Goal: Complete application form

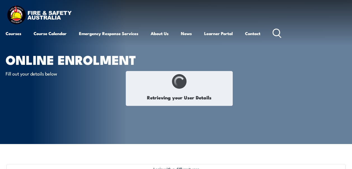
select select "Mrs"
type input "[PERSON_NAME]"
type input "Villadelgado"
type input "December 6, 1960"
select select "F"
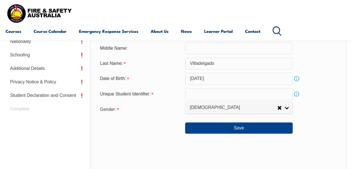
scroll to position [232, 0]
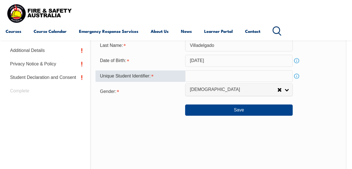
click at [228, 76] on input "text" at bounding box center [238, 76] width 107 height 12
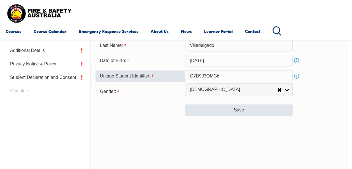
type input "G7D9J3QMG6"
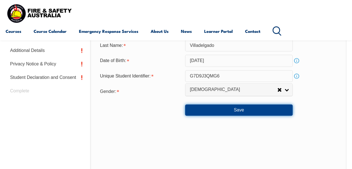
click at [242, 109] on button "Save" at bounding box center [238, 109] width 107 height 11
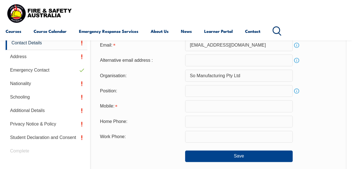
scroll to position [136, 0]
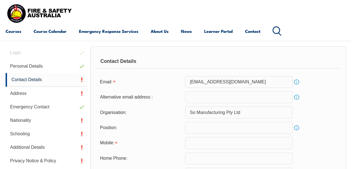
click at [218, 97] on input "email" at bounding box center [238, 97] width 107 height 12
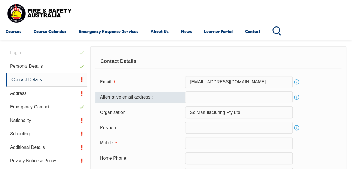
type input "evilladelgado@ymail.com"
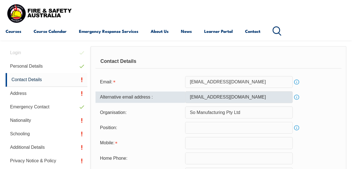
type input "0409741820"
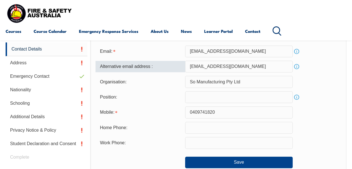
scroll to position [167, 0]
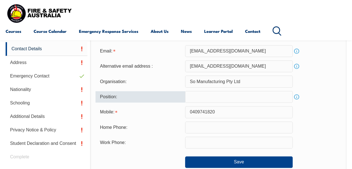
click at [209, 97] on input "text" at bounding box center [238, 97] width 107 height 12
type input "q"
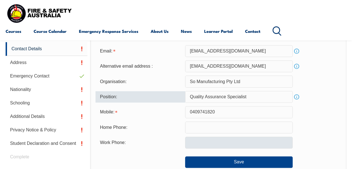
type input "Quality Assurance Specialist"
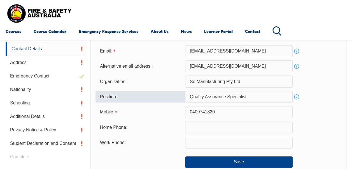
click at [207, 146] on input "text" at bounding box center [238, 142] width 107 height 12
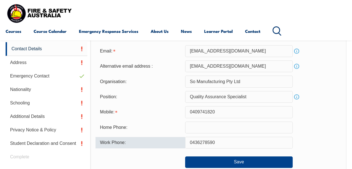
type input "0436278590"
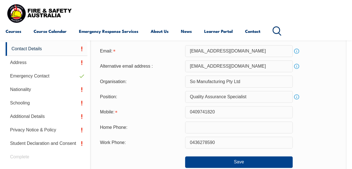
click at [327, 140] on div "Work Phone: 0436278590" at bounding box center [218, 142] width 246 height 12
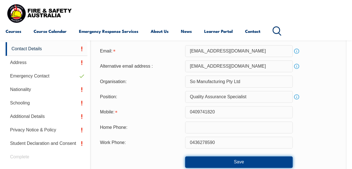
click at [252, 162] on button "Save" at bounding box center [238, 161] width 107 height 11
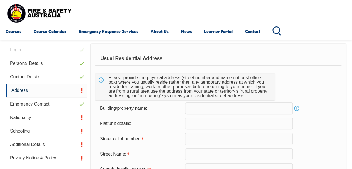
scroll to position [135, 0]
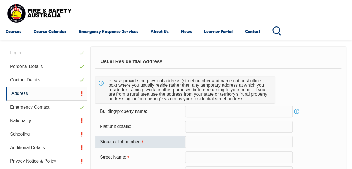
click at [192, 141] on input "text" at bounding box center [238, 141] width 107 height 12
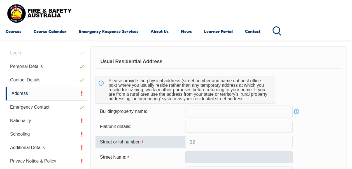
type input "12"
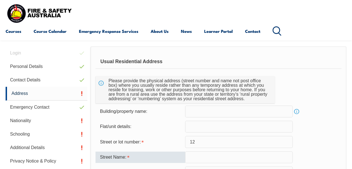
click at [194, 153] on input "text" at bounding box center [238, 157] width 107 height 12
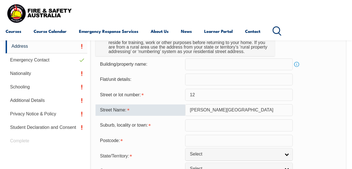
scroll to position [184, 0]
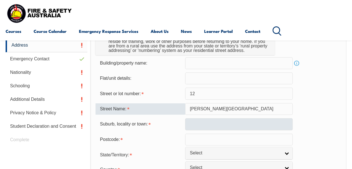
type input "Errica Street"
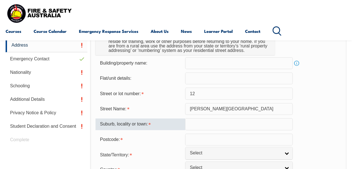
click at [209, 124] on input "text" at bounding box center [238, 124] width 107 height 12
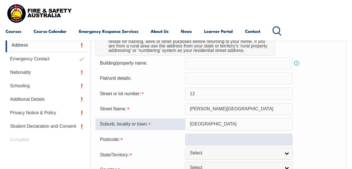
type input "Greenfield Park"
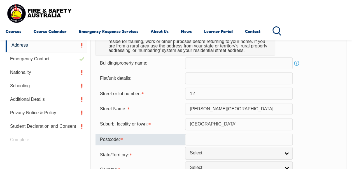
click at [221, 142] on input "text" at bounding box center [238, 139] width 107 height 12
type input "2176"
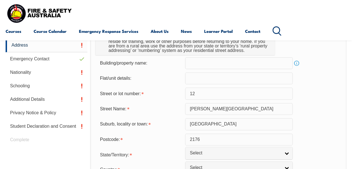
click at [319, 119] on div "Suburb, locality or town: Greenfield Park" at bounding box center [218, 124] width 246 height 12
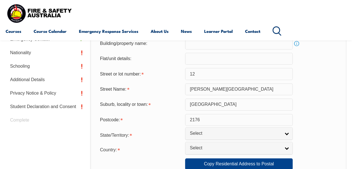
scroll to position [205, 0]
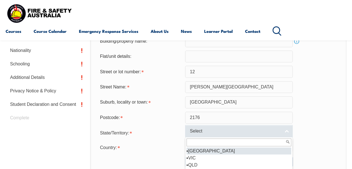
click at [287, 134] on link "Select" at bounding box center [238, 131] width 107 height 13
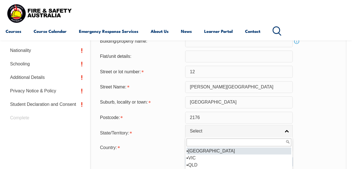
click at [205, 150] on li "[GEOGRAPHIC_DATA]" at bounding box center [238, 150] width 105 height 7
select select "[GEOGRAPHIC_DATA]"
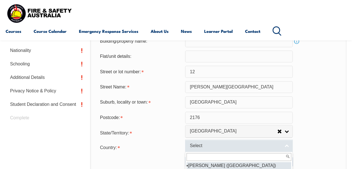
click at [286, 147] on link "Select" at bounding box center [238, 145] width 107 height 13
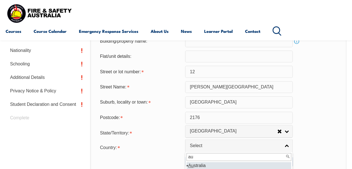
type input "au"
click at [200, 164] on li "Au stralia" at bounding box center [238, 165] width 105 height 7
select select "1101"
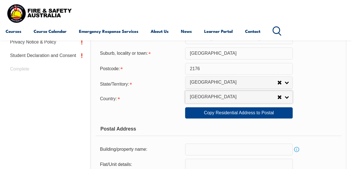
scroll to position [255, 0]
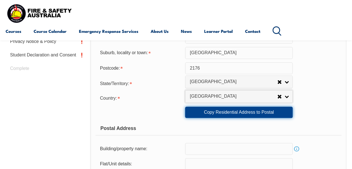
click at [225, 112] on link "Copy Residential Address to Postal" at bounding box center [238, 111] width 107 height 11
type input "12"
type input "Errica Street"
type input "Greenfield Park"
select select "[GEOGRAPHIC_DATA]"
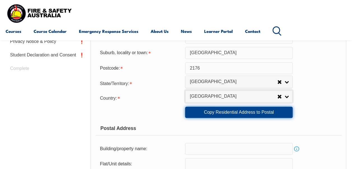
type input "2176"
select select "1101"
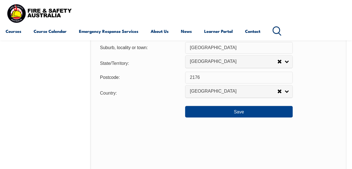
scroll to position [432, 0]
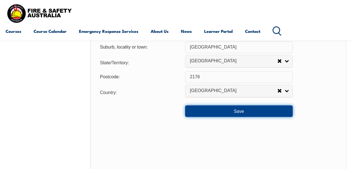
click at [236, 108] on button "Save" at bounding box center [238, 110] width 107 height 11
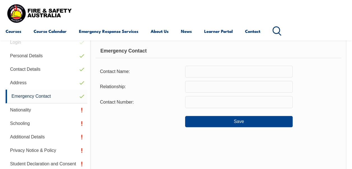
scroll to position [136, 0]
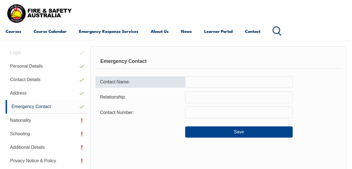
click at [209, 82] on input "text" at bounding box center [238, 82] width 107 height 12
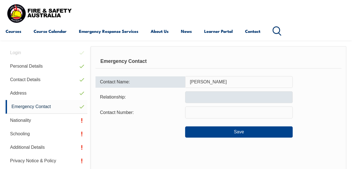
type input "Demetry Villadelgado"
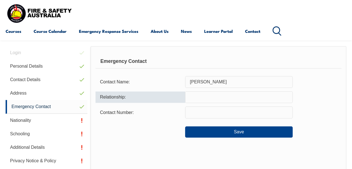
click at [208, 97] on input "text" at bounding box center [238, 97] width 107 height 12
type input "S"
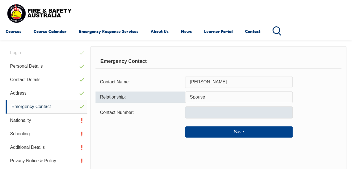
type input "Spouse"
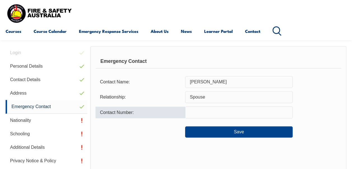
click at [205, 116] on input "text" at bounding box center [238, 112] width 107 height 12
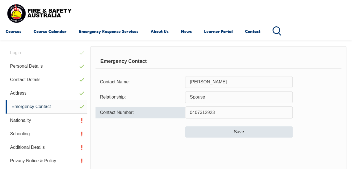
type input "0407312923"
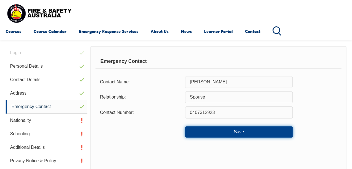
click at [222, 132] on button "Save" at bounding box center [238, 131] width 107 height 11
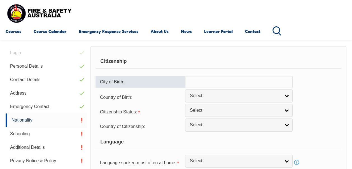
click at [195, 82] on input "text" at bounding box center [238, 82] width 107 height 12
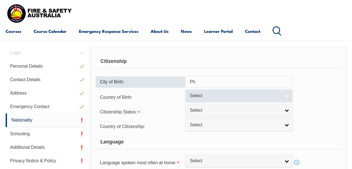
type input "P"
type input "Manila"
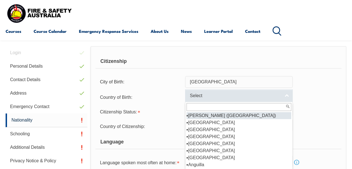
click at [214, 99] on link "Select" at bounding box center [238, 95] width 107 height 13
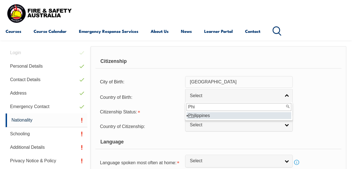
type input "Phi"
click at [204, 114] on li "Phi lippines" at bounding box center [238, 115] width 105 height 7
select select "5204"
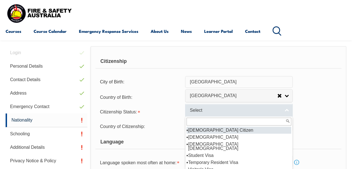
click at [211, 113] on link "Select" at bounding box center [238, 110] width 107 height 13
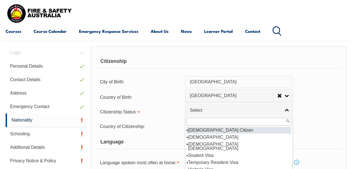
click at [211, 130] on li "Australian Citizen" at bounding box center [238, 129] width 105 height 7
select select "1"
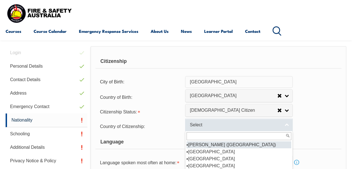
click at [211, 127] on span "Select" at bounding box center [235, 125] width 91 height 6
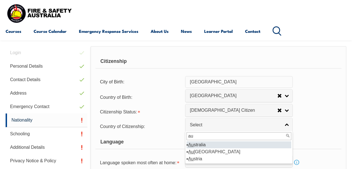
type input "au"
click at [201, 145] on li "Au stralia" at bounding box center [238, 144] width 105 height 7
select select "1101"
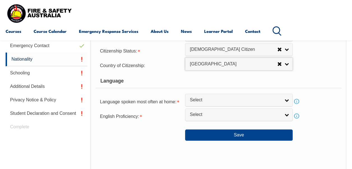
scroll to position [197, 0]
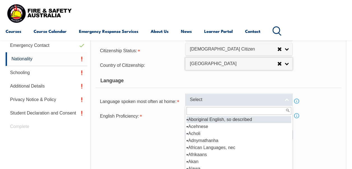
click at [232, 100] on span "Select" at bounding box center [235, 100] width 91 height 6
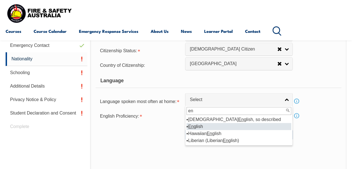
type input "en"
click at [202, 125] on li "En glish" at bounding box center [238, 126] width 105 height 7
select select "1201"
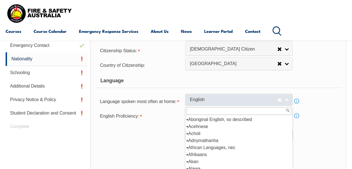
scroll to position [644, 0]
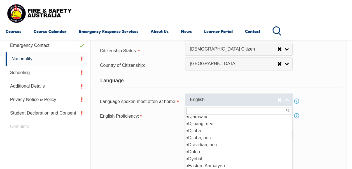
click at [213, 100] on span "English" at bounding box center [233, 100] width 87 height 6
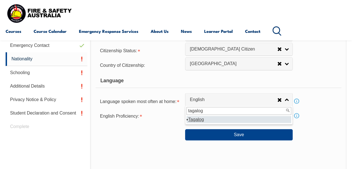
type input "tagalog"
click at [197, 120] on em "Tagalog" at bounding box center [196, 119] width 16 height 5
select select "6511"
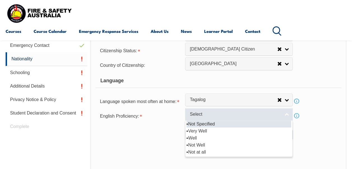
click at [200, 114] on span "Select" at bounding box center [235, 114] width 91 height 6
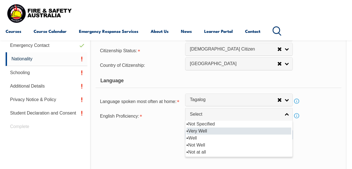
click at [202, 129] on li "Very Well" at bounding box center [238, 130] width 105 height 7
select select "1"
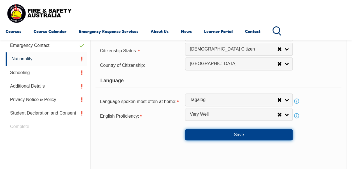
click at [233, 134] on button "Save" at bounding box center [238, 134] width 107 height 11
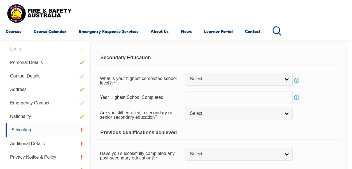
scroll to position [135, 0]
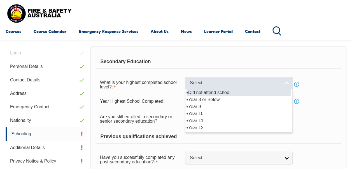
click at [287, 81] on link "Select" at bounding box center [238, 82] width 107 height 13
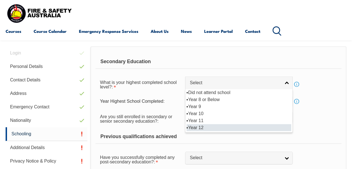
click at [209, 127] on li "Year 12" at bounding box center [238, 127] width 105 height 7
select select "12"
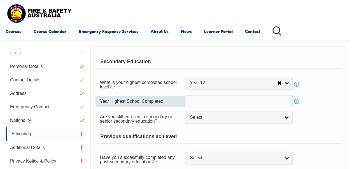
click at [237, 102] on input "text" at bounding box center [238, 101] width 107 height 12
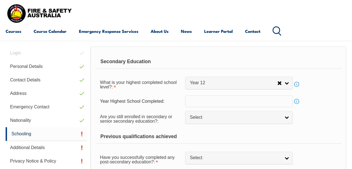
click at [297, 99] on link "Info" at bounding box center [297, 101] width 8 height 8
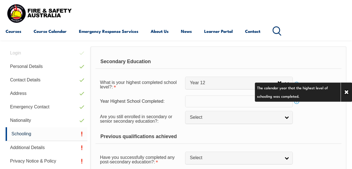
click at [326, 123] on div "Are you still enrolled in secondary or senior secondary education?: Not Specifi…" at bounding box center [218, 118] width 246 height 16
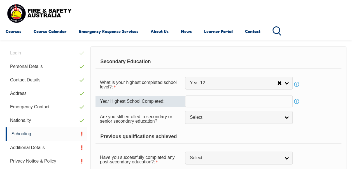
click at [254, 99] on input "text" at bounding box center [238, 101] width 107 height 12
type input "1980"
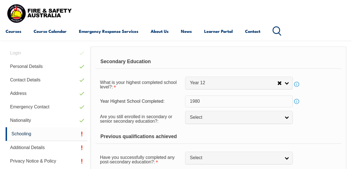
click at [301, 141] on div "Previous qualifications achieved" at bounding box center [218, 136] width 246 height 14
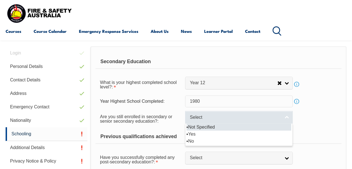
click at [286, 116] on link "Select" at bounding box center [238, 117] width 107 height 13
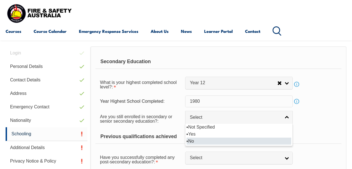
click at [193, 140] on li "No" at bounding box center [238, 140] width 105 height 7
select select "false"
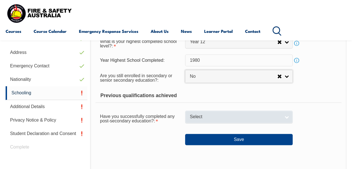
scroll to position [176, 0]
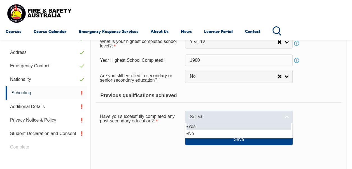
click at [288, 115] on link "Select" at bounding box center [238, 116] width 107 height 13
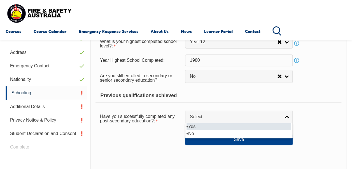
click at [208, 125] on li "Yes" at bounding box center [238, 126] width 105 height 7
select select "true"
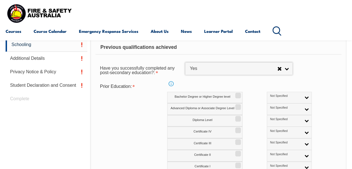
scroll to position [225, 0]
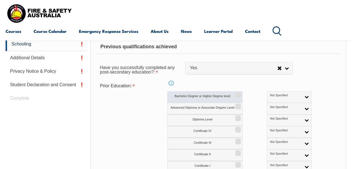
click at [239, 93] on input "Bachelor Degree or Higher Degree level" at bounding box center [236, 92] width 3 height 1
checkbox input "true"
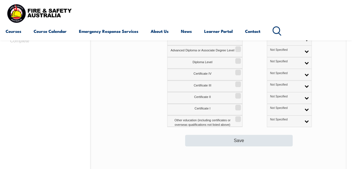
scroll to position [283, 0]
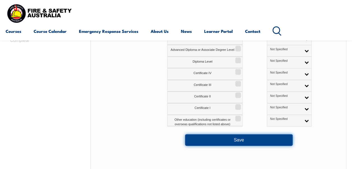
click at [234, 136] on button "Save" at bounding box center [238, 139] width 107 height 11
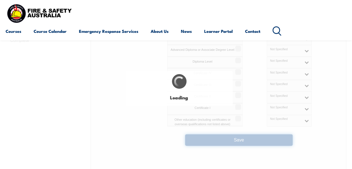
select select
select select "false"
select select "true"
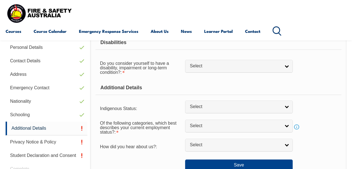
scroll to position [135, 0]
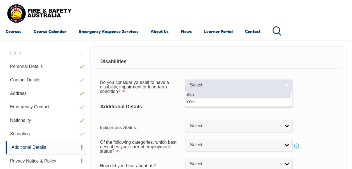
click at [286, 86] on link "Select" at bounding box center [238, 85] width 107 height 13
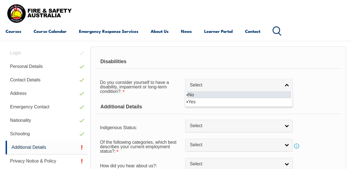
click at [210, 95] on li "No" at bounding box center [238, 94] width 105 height 7
select select "false"
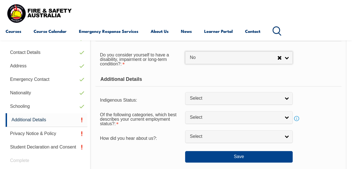
scroll to position [167, 0]
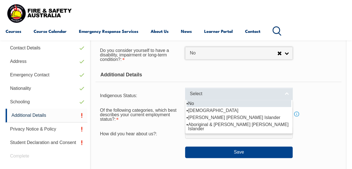
click at [287, 93] on link "Select" at bounding box center [238, 93] width 107 height 13
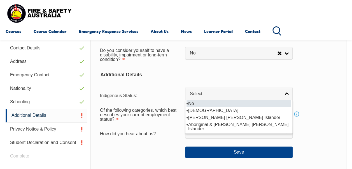
click at [193, 102] on li "No" at bounding box center [238, 103] width 105 height 7
select select "4"
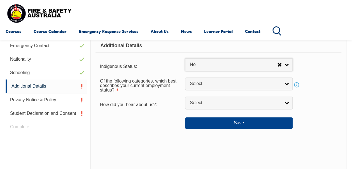
scroll to position [200, 0]
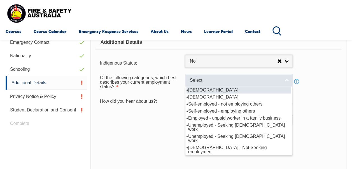
click at [286, 81] on link "Select" at bounding box center [238, 80] width 107 height 13
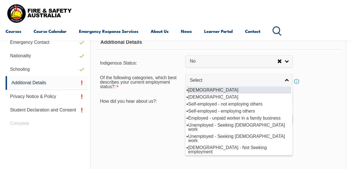
click at [215, 90] on li "Full-time employee" at bounding box center [238, 89] width 105 height 7
select select "1"
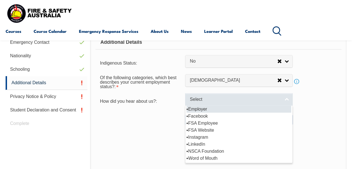
click at [287, 99] on link "Select" at bounding box center [238, 99] width 107 height 13
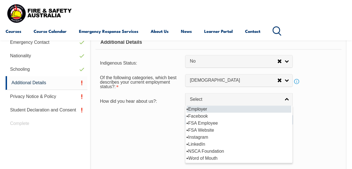
click at [198, 107] on li "Employer" at bounding box center [238, 108] width 105 height 7
select select "8019"
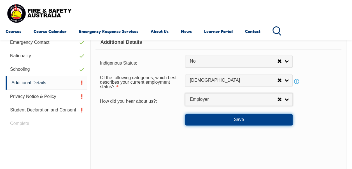
click at [209, 116] on button "Save" at bounding box center [238, 119] width 107 height 11
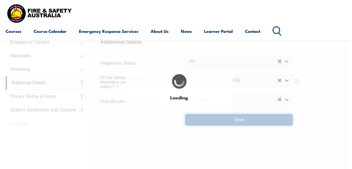
select select "false"
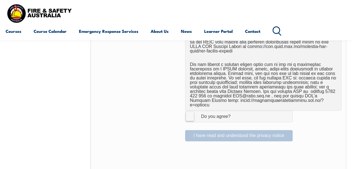
scroll to position [376, 0]
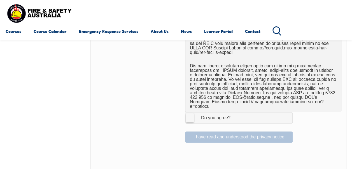
click at [200, 128] on div "I have read and understood the privacy notice" at bounding box center [218, 135] width 246 height 16
click at [192, 112] on label "I Agree Do you agree?" at bounding box center [238, 117] width 107 height 11
click at [235, 112] on input "I Agree Do you agree?" at bounding box center [240, 117] width 10 height 11
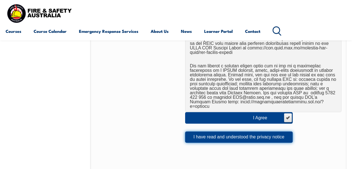
click at [217, 131] on button "I have read and understood the privacy notice" at bounding box center [238, 136] width 107 height 11
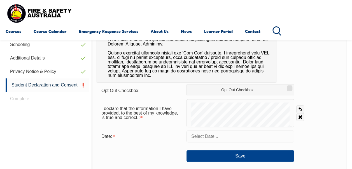
scroll to position [225, 0]
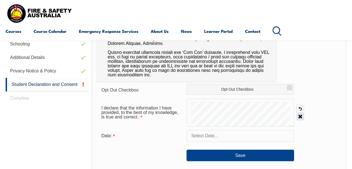
click at [300, 117] on link "Clear" at bounding box center [300, 116] width 8 height 8
click at [300, 115] on link "Clear" at bounding box center [300, 116] width 8 height 8
click at [300, 114] on link "Clear" at bounding box center [300, 116] width 8 height 8
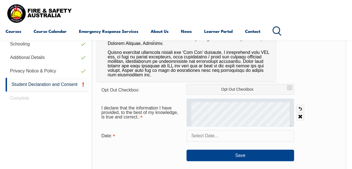
click at [233, 101] on div at bounding box center [239, 112] width 107 height 28
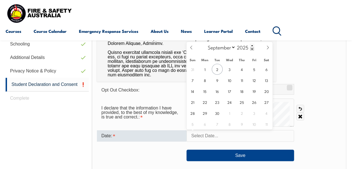
click at [218, 137] on input "text" at bounding box center [239, 136] width 107 height 12
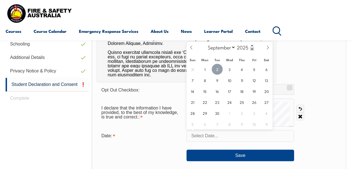
click at [218, 71] on span "2" at bounding box center [217, 69] width 11 height 11
type input "September 2, 2025"
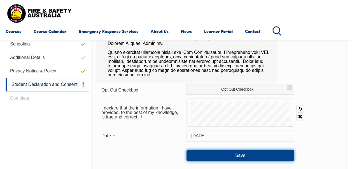
click at [225, 155] on button "Save" at bounding box center [239, 154] width 107 height 11
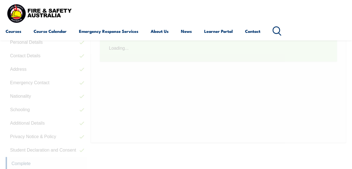
scroll to position [139, 0]
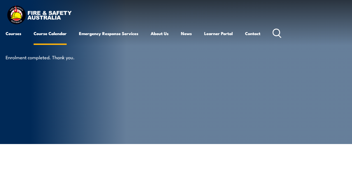
click at [56, 31] on link "Course Calendar" at bounding box center [50, 33] width 33 height 13
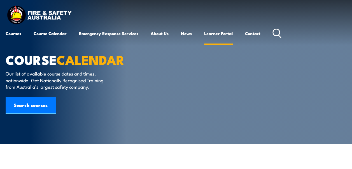
click at [221, 32] on link "Learner Portal" at bounding box center [218, 33] width 29 height 13
